Goal: Information Seeking & Learning: Find contact information

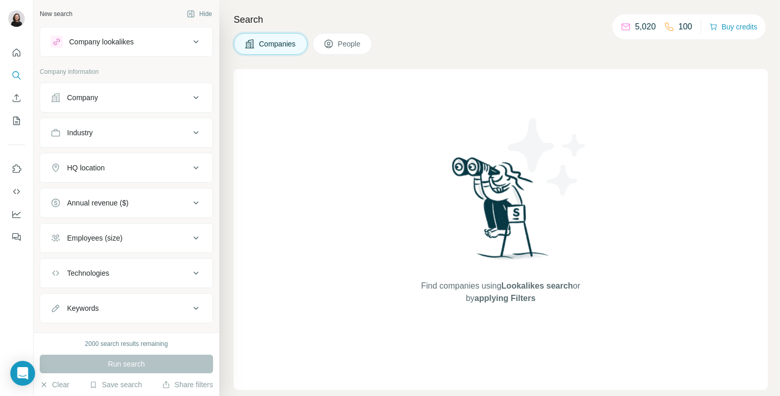
click at [119, 102] on div "Company" at bounding box center [120, 97] width 139 height 10
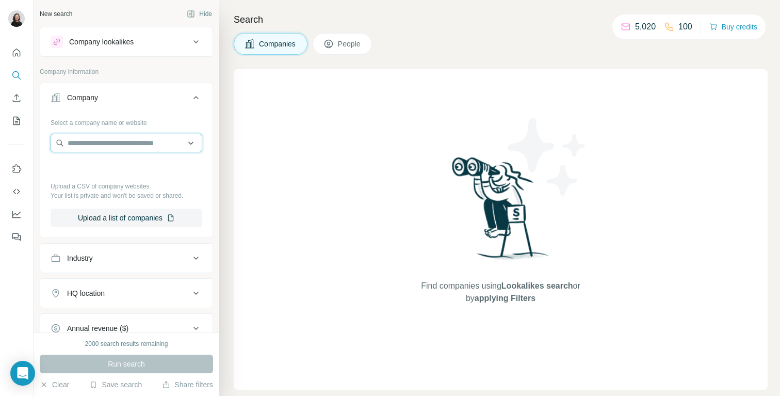
click at [92, 141] on input "text" at bounding box center [127, 143] width 152 height 19
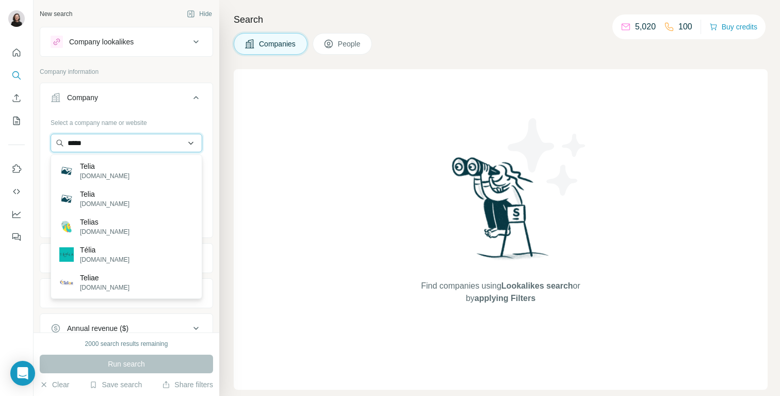
click at [104, 142] on input "*****" at bounding box center [127, 143] width 152 height 19
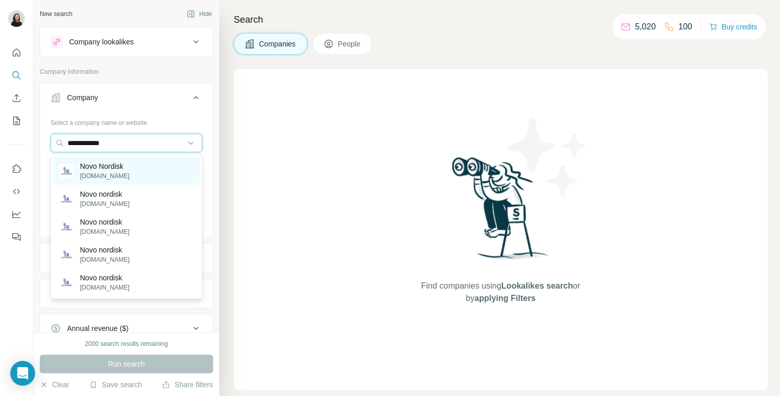
type input "**********"
click at [97, 169] on p "Novo Nordisk" at bounding box center [105, 166] width 50 height 10
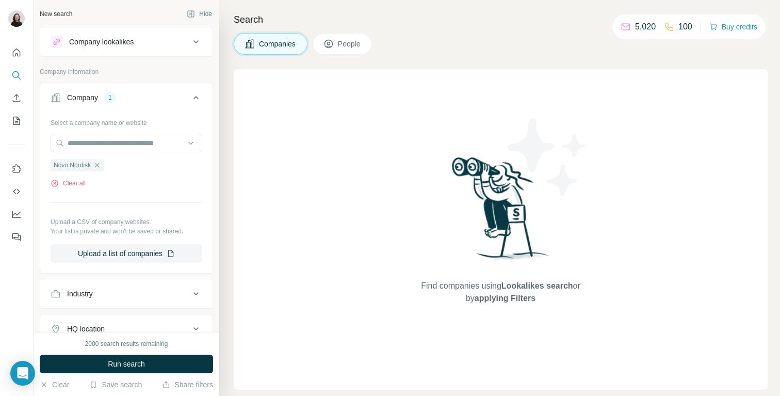
click at [353, 31] on div "Search Companies People Find companies using Lookalikes search or by applying F…" at bounding box center [499, 198] width 561 height 396
click at [350, 41] on span "People" at bounding box center [350, 44] width 24 height 10
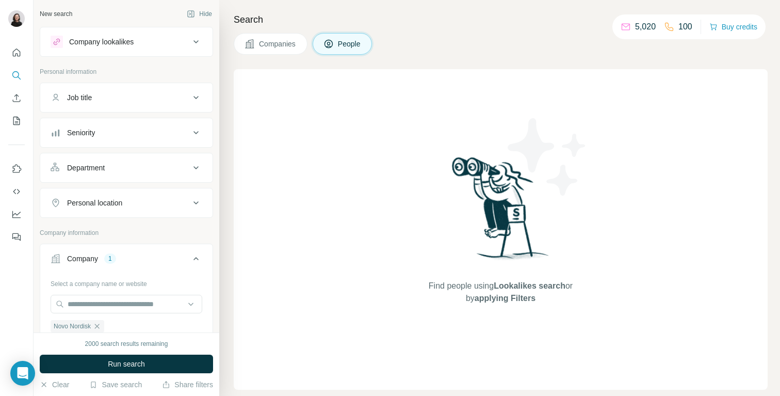
click at [110, 106] on button "Job title" at bounding box center [126, 97] width 172 height 25
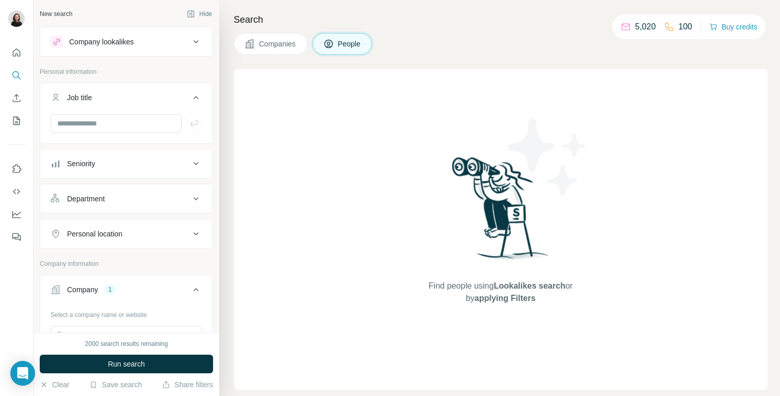
click at [107, 135] on div at bounding box center [126, 127] width 172 height 27
click at [101, 127] on input "text" at bounding box center [116, 123] width 131 height 19
type input "*"
type input "***"
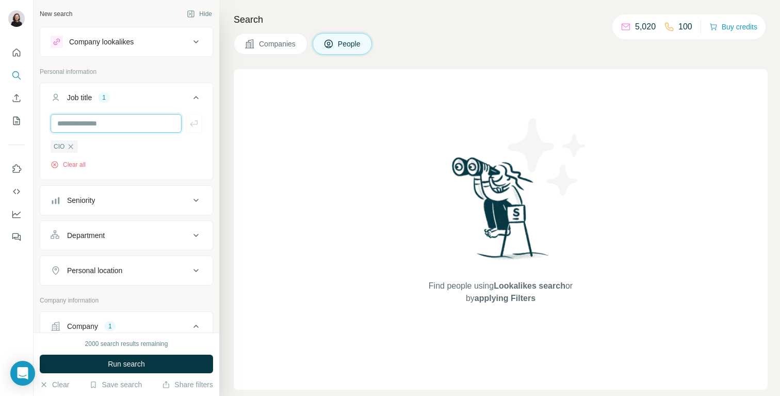
scroll to position [22, 0]
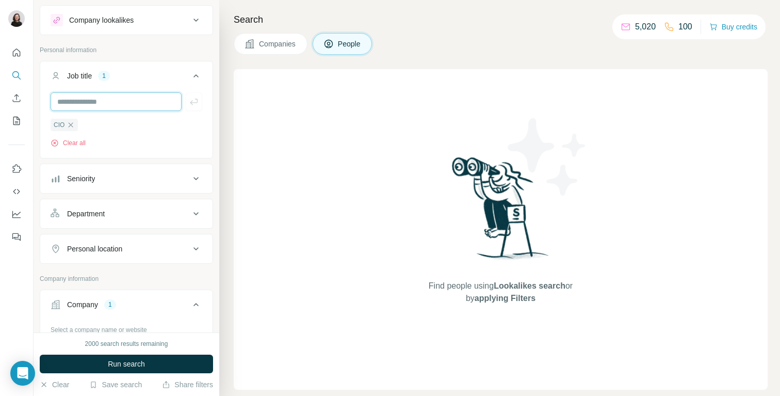
click at [98, 103] on input "text" at bounding box center [116, 101] width 131 height 19
type input "*"
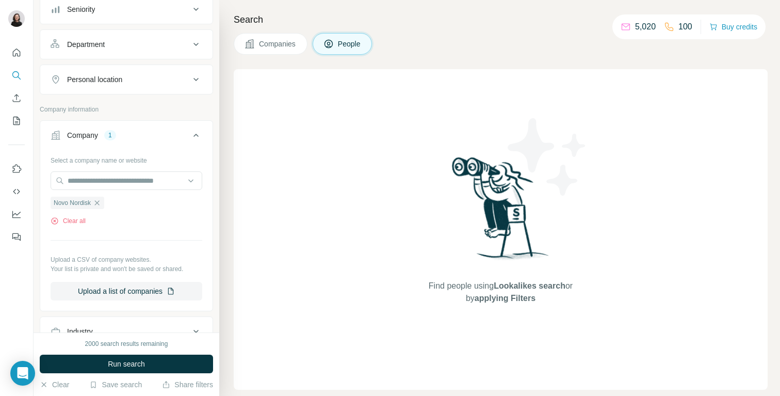
scroll to position [0, 0]
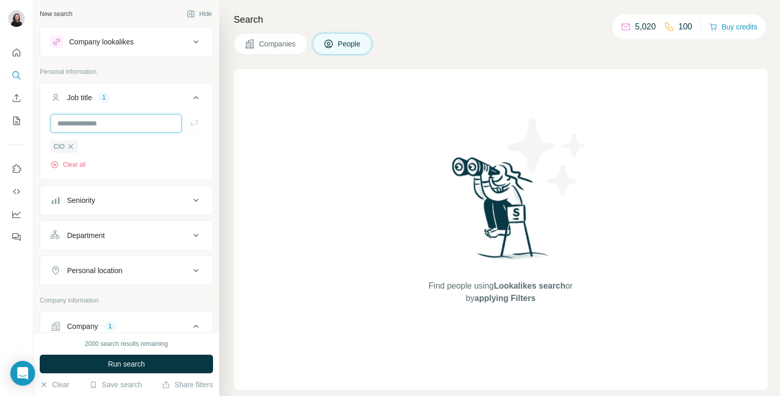
click at [102, 121] on input "text" at bounding box center [116, 123] width 131 height 19
paste input "**********"
type input "**********"
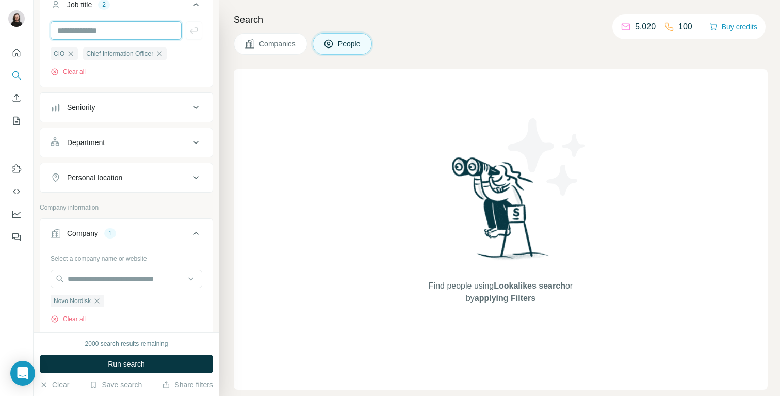
scroll to position [91, 0]
click at [99, 300] on icon "button" at bounding box center [97, 303] width 8 height 8
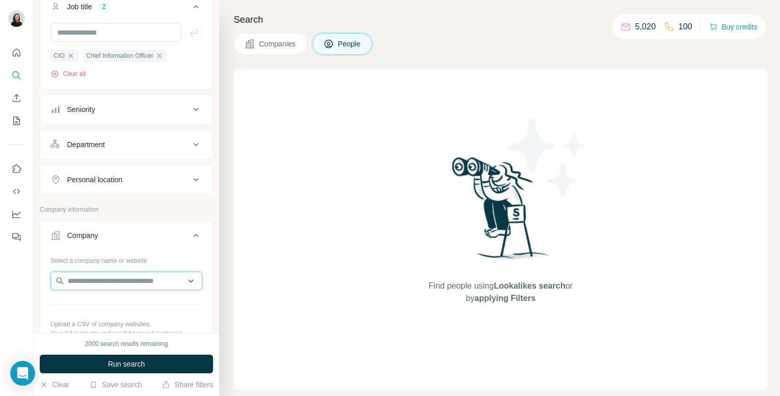
click at [99, 287] on input "text" at bounding box center [127, 280] width 152 height 19
type input "****"
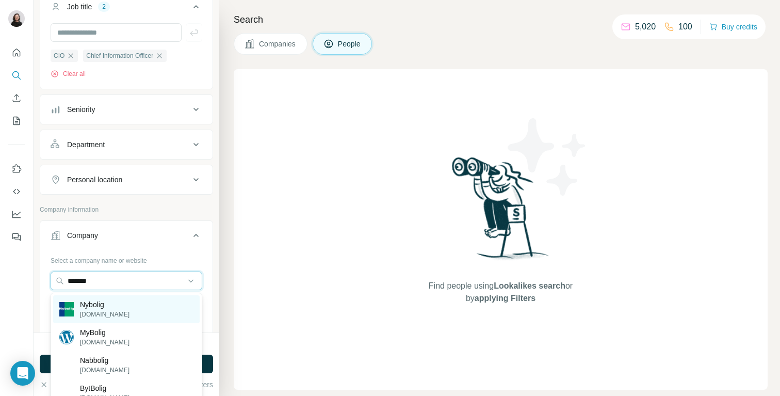
type input "*******"
click at [153, 305] on div "Nybolig [DOMAIN_NAME]" at bounding box center [126, 309] width 147 height 28
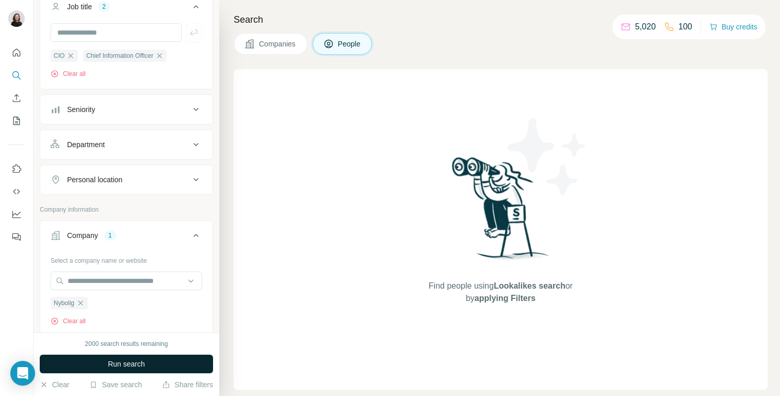
click at [136, 364] on span "Run search" at bounding box center [126, 364] width 37 height 10
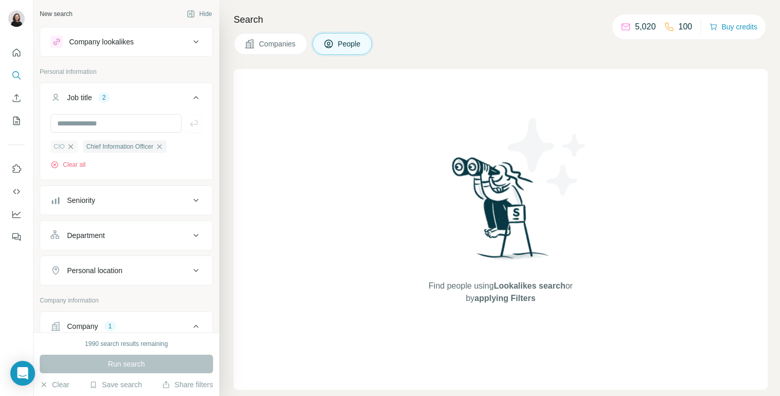
click at [69, 144] on icon "button" at bounding box center [71, 146] width 8 height 8
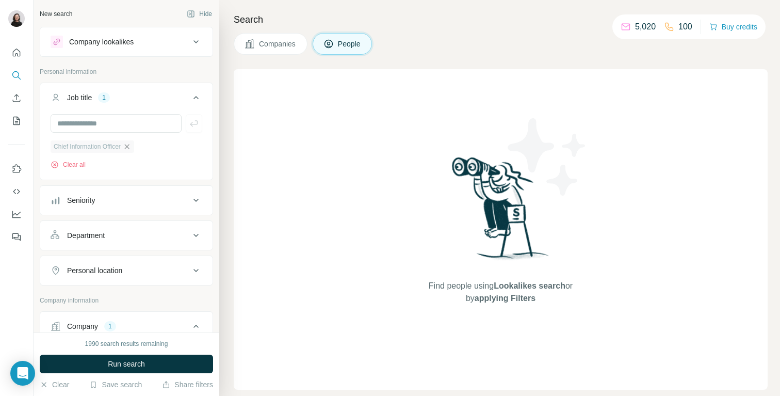
click at [131, 147] on icon "button" at bounding box center [127, 146] width 8 height 8
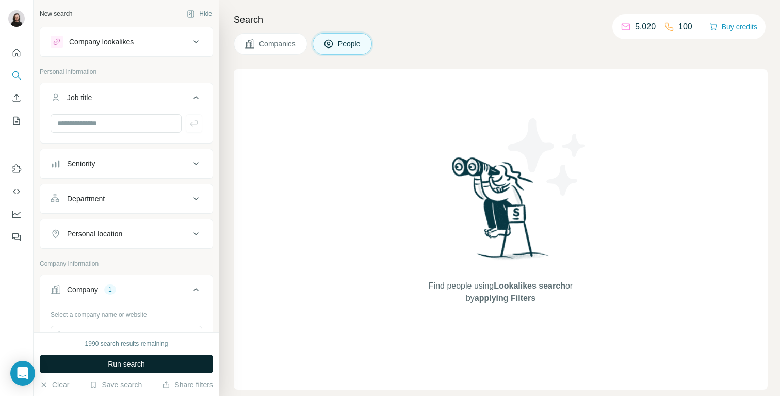
click at [124, 363] on span "Run search" at bounding box center [126, 364] width 37 height 10
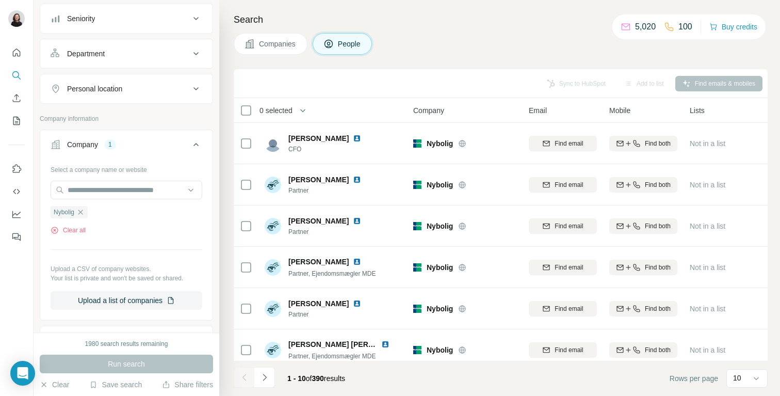
scroll to position [161, 0]
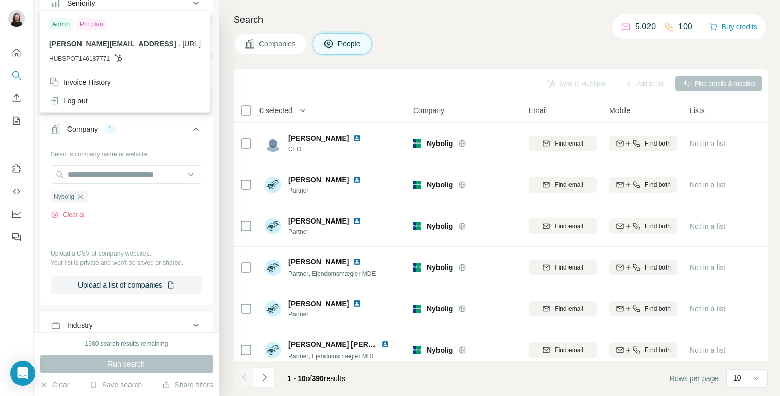
click at [11, 20] on img at bounding box center [16, 18] width 17 height 17
click at [440, 26] on h4 "Search" at bounding box center [501, 19] width 534 height 14
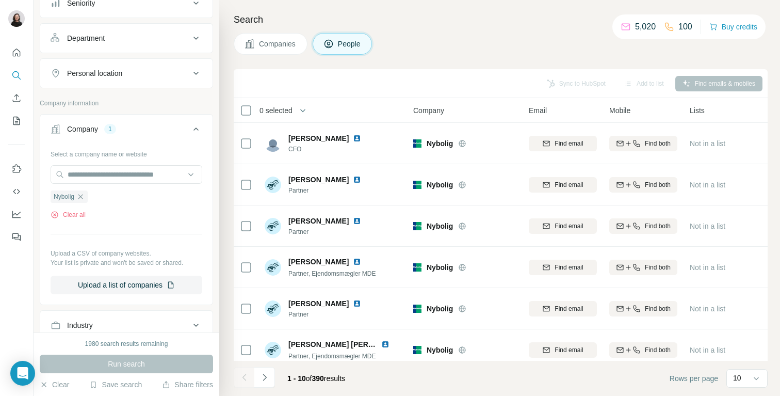
scroll to position [0, 0]
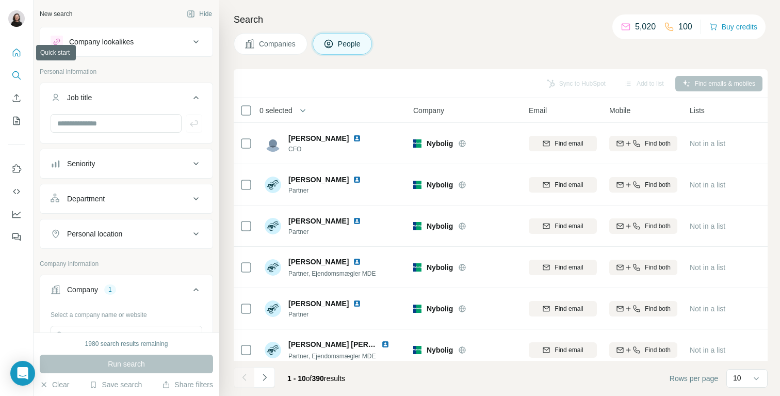
click at [19, 51] on icon "Quick start" at bounding box center [17, 53] width 8 height 8
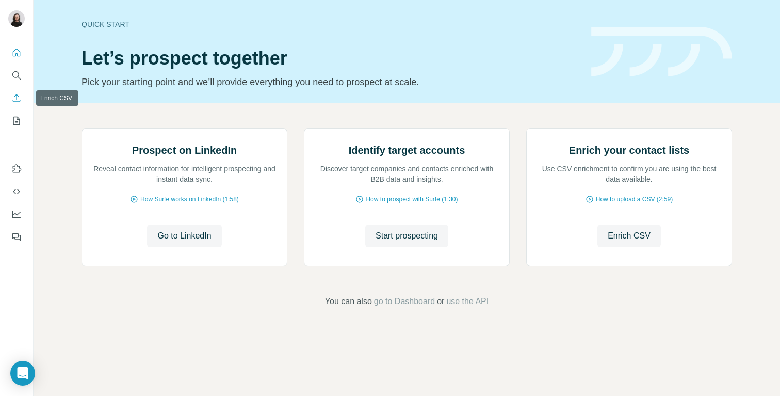
click at [18, 98] on icon "Enrich CSV" at bounding box center [16, 98] width 10 height 10
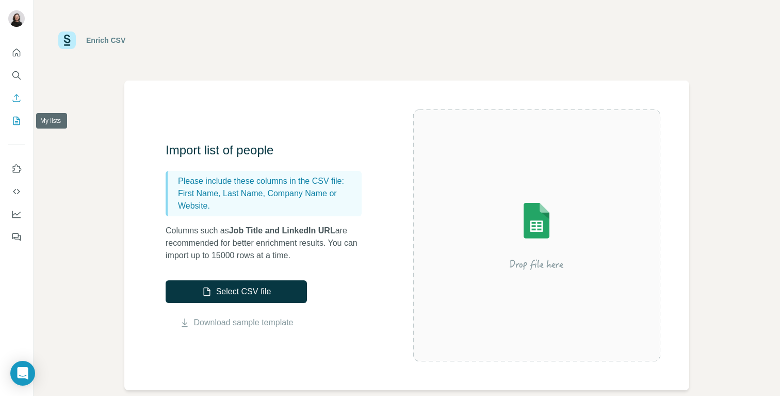
click at [21, 119] on icon "My lists" at bounding box center [16, 121] width 10 height 10
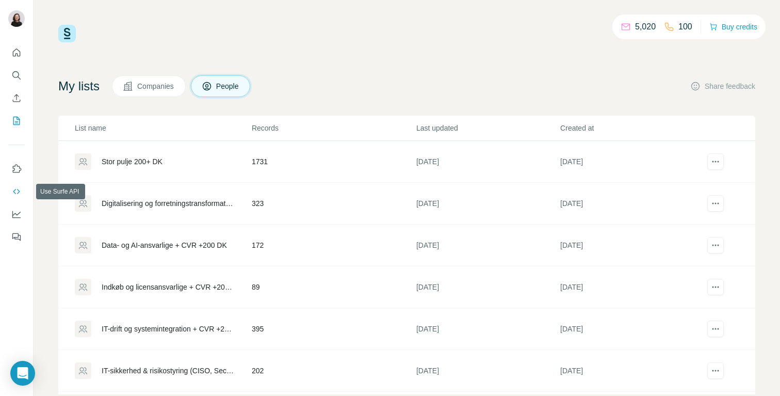
click at [19, 186] on icon "Use Surfe API" at bounding box center [16, 191] width 10 height 10
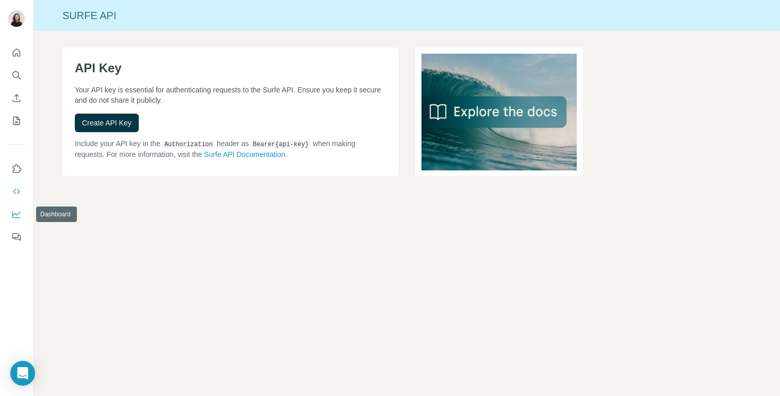
click at [15, 214] on icon "Dashboard" at bounding box center [16, 214] width 8 height 4
click at [19, 97] on icon "Enrich CSV" at bounding box center [16, 98] width 10 height 10
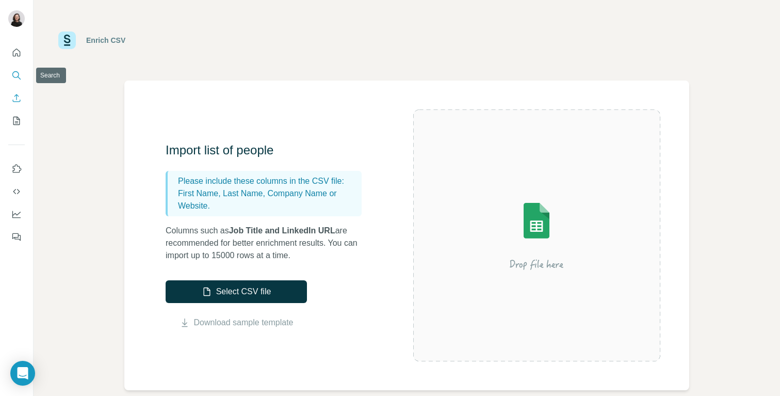
click at [18, 72] on icon "Search" at bounding box center [16, 75] width 10 height 10
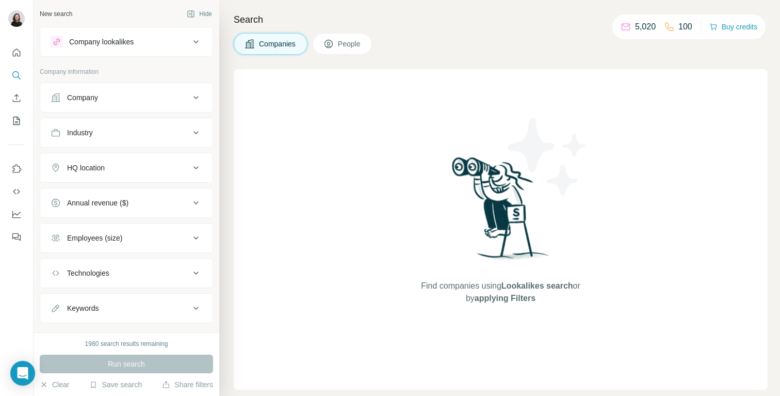
click at [329, 57] on div "Search Companies People Find companies using Lookalikes search or by applying F…" at bounding box center [499, 198] width 561 height 396
click at [351, 44] on span "People" at bounding box center [350, 44] width 24 height 10
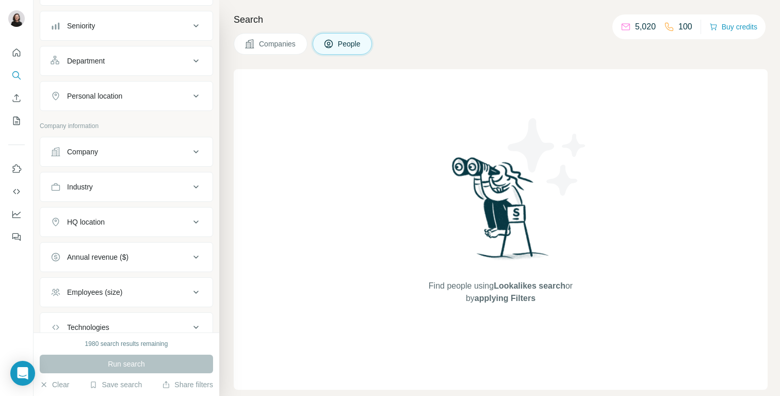
scroll to position [111, 0]
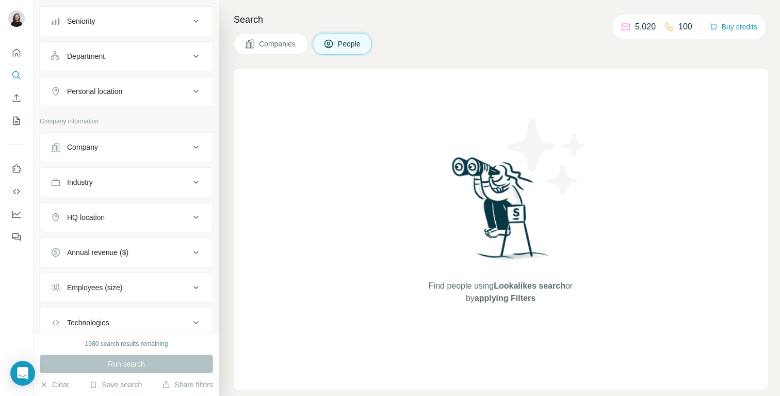
click at [94, 157] on button "Company" at bounding box center [126, 147] width 172 height 25
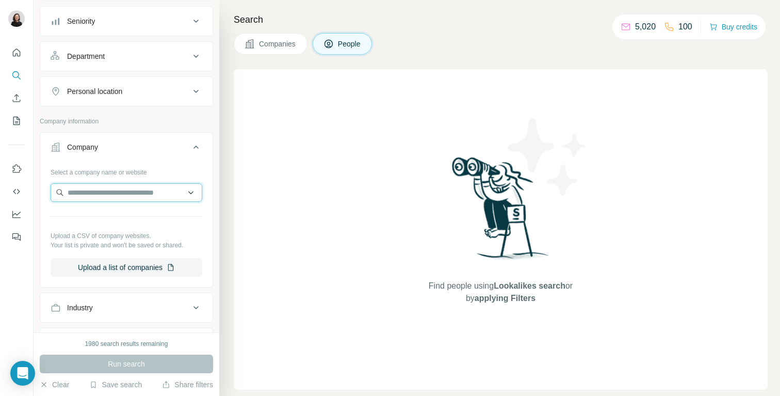
click at [100, 195] on input "text" at bounding box center [127, 192] width 152 height 19
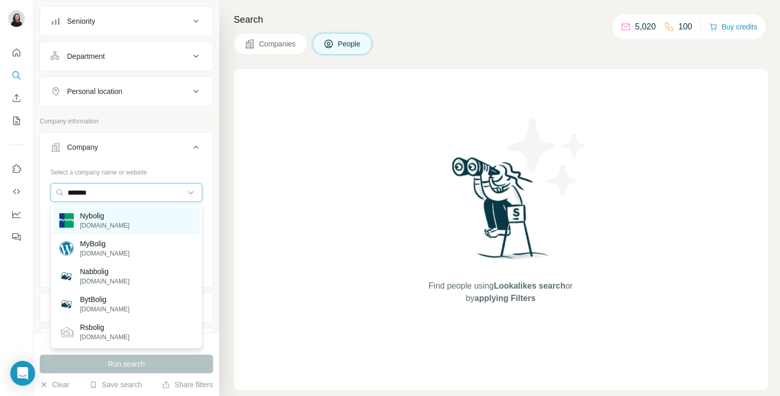
type input "*******"
click at [117, 219] on div "Nybolig [DOMAIN_NAME]" at bounding box center [126, 220] width 147 height 28
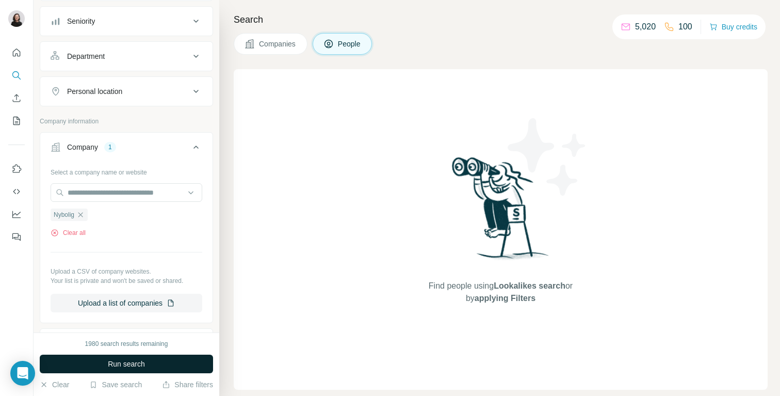
click at [138, 362] on span "Run search" at bounding box center [126, 364] width 37 height 10
